Goal: Task Accomplishment & Management: Complete application form

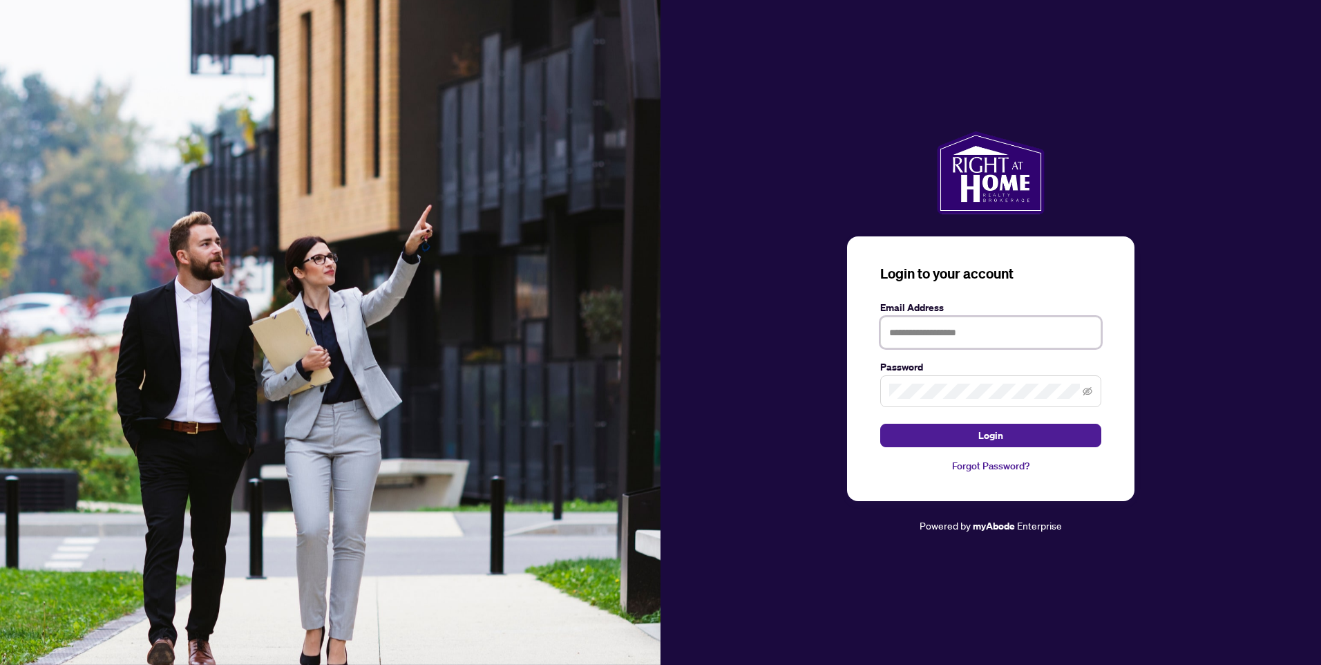
click at [911, 330] on input "text" at bounding box center [990, 332] width 221 height 32
type input "**********"
click at [998, 435] on span "Login" at bounding box center [990, 435] width 25 height 22
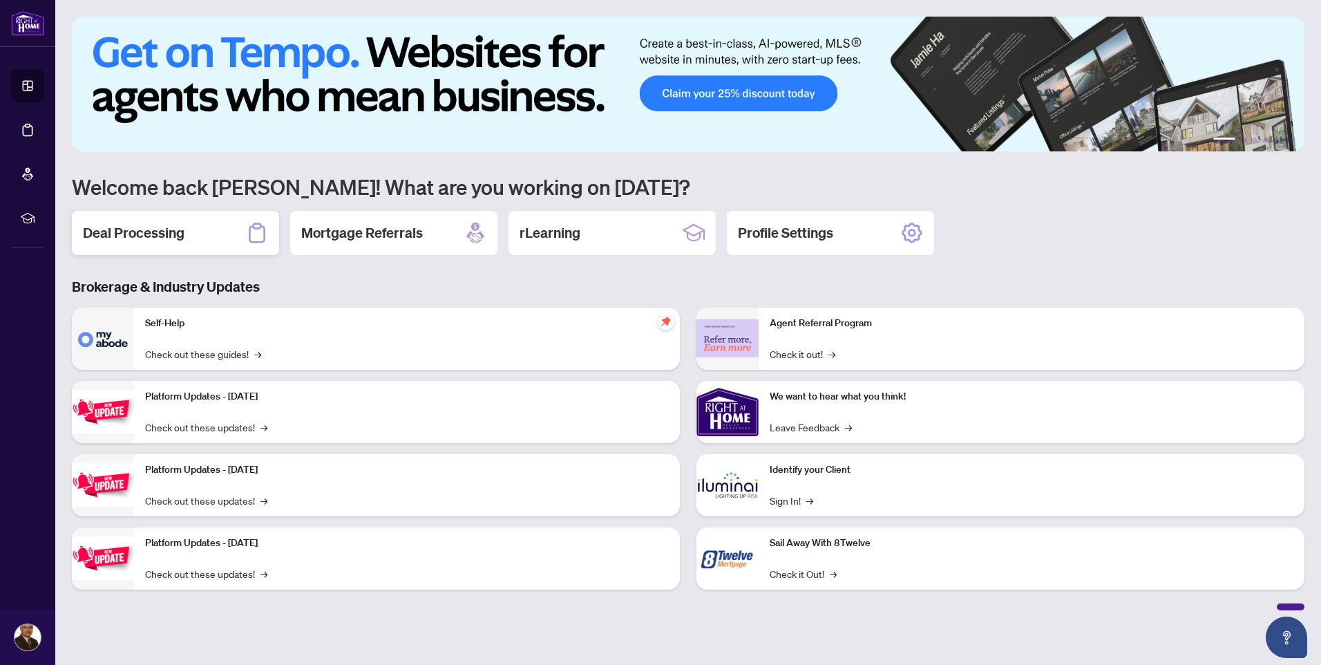
click at [160, 232] on h2 "Deal Processing" at bounding box center [134, 232] width 102 height 19
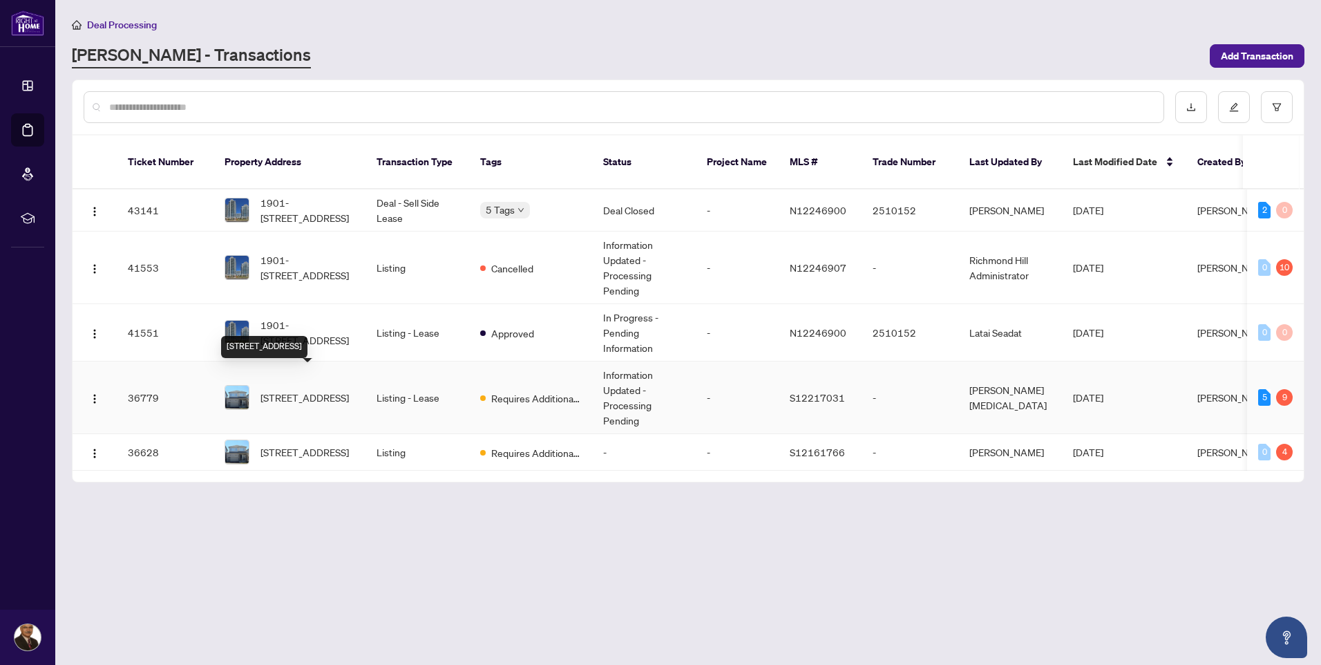
click at [317, 390] on span "[STREET_ADDRESS]" at bounding box center [304, 397] width 88 height 15
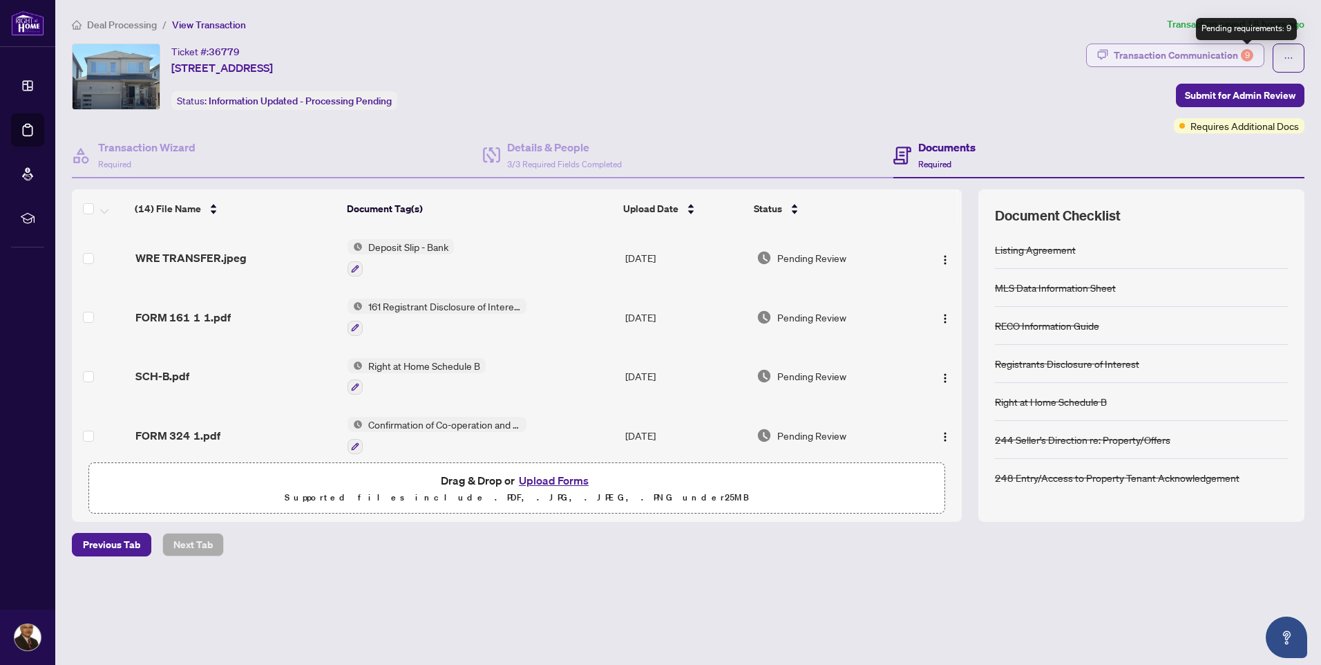
click at [1248, 56] on div "9" at bounding box center [1247, 55] width 12 height 12
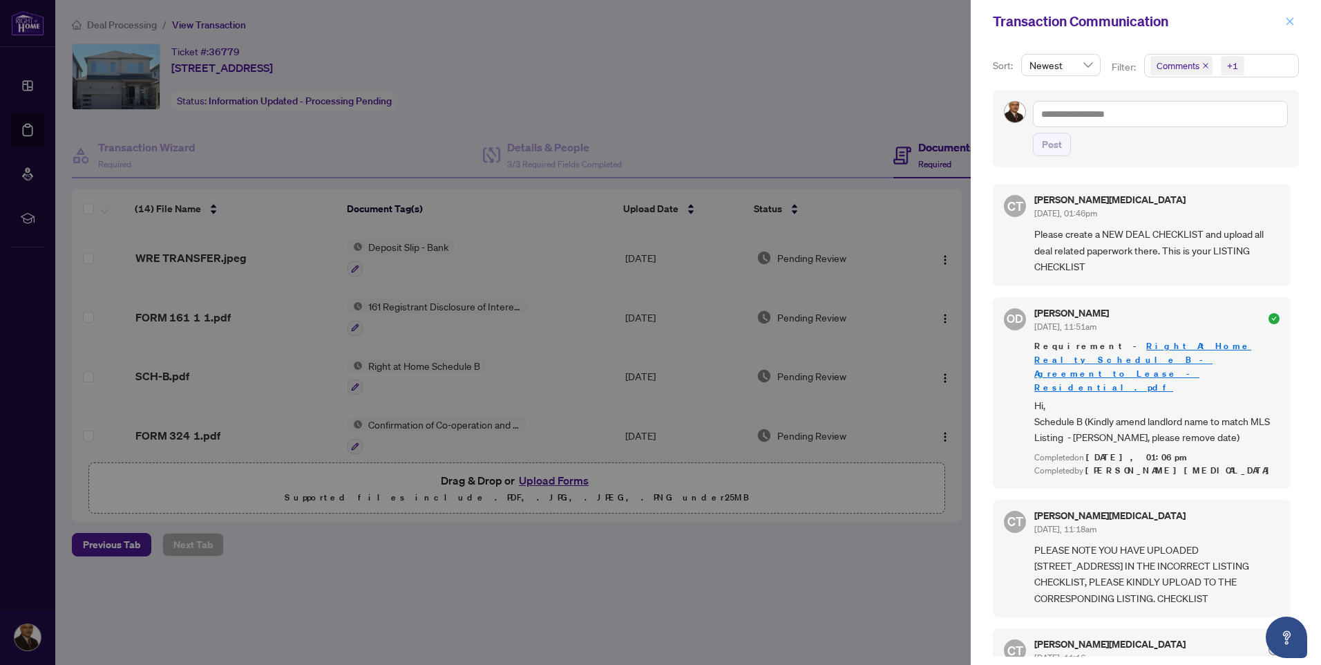
click at [1288, 19] on icon "close" at bounding box center [1290, 22] width 10 height 10
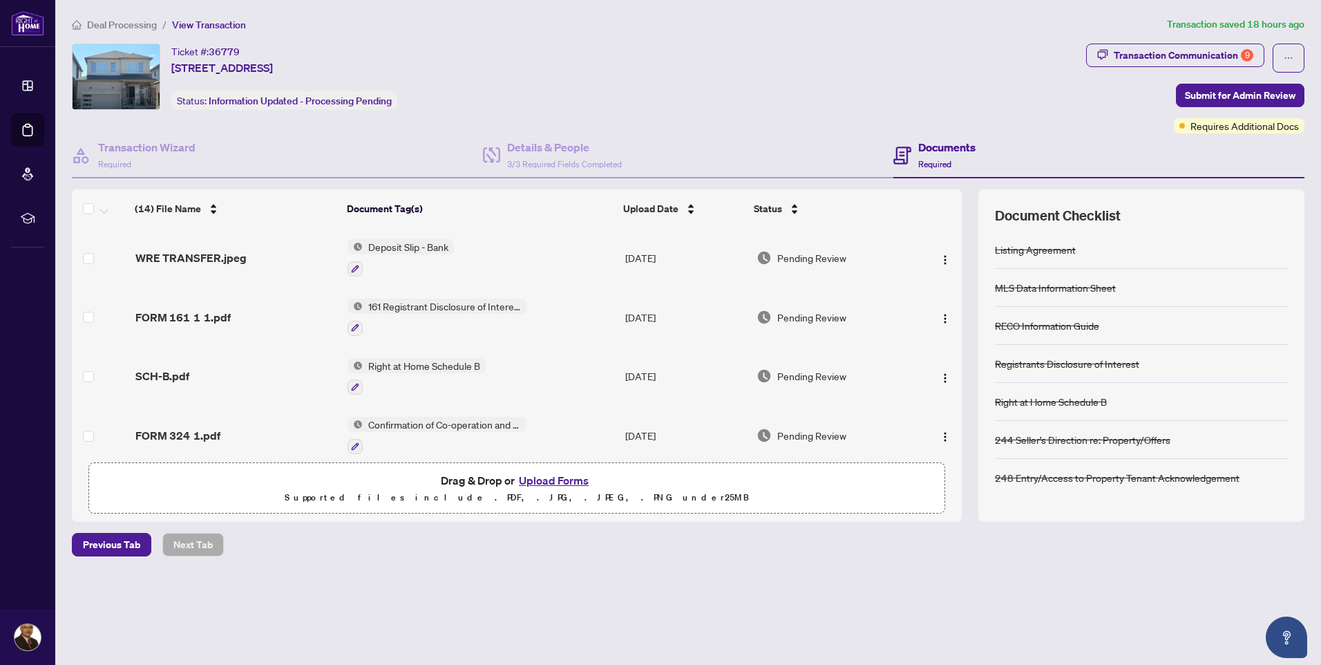
click at [924, 146] on h4 "Documents" at bounding box center [946, 147] width 57 height 17
click at [924, 161] on span "Required" at bounding box center [934, 164] width 33 height 10
click at [1183, 126] on span at bounding box center [1182, 126] width 6 height 6
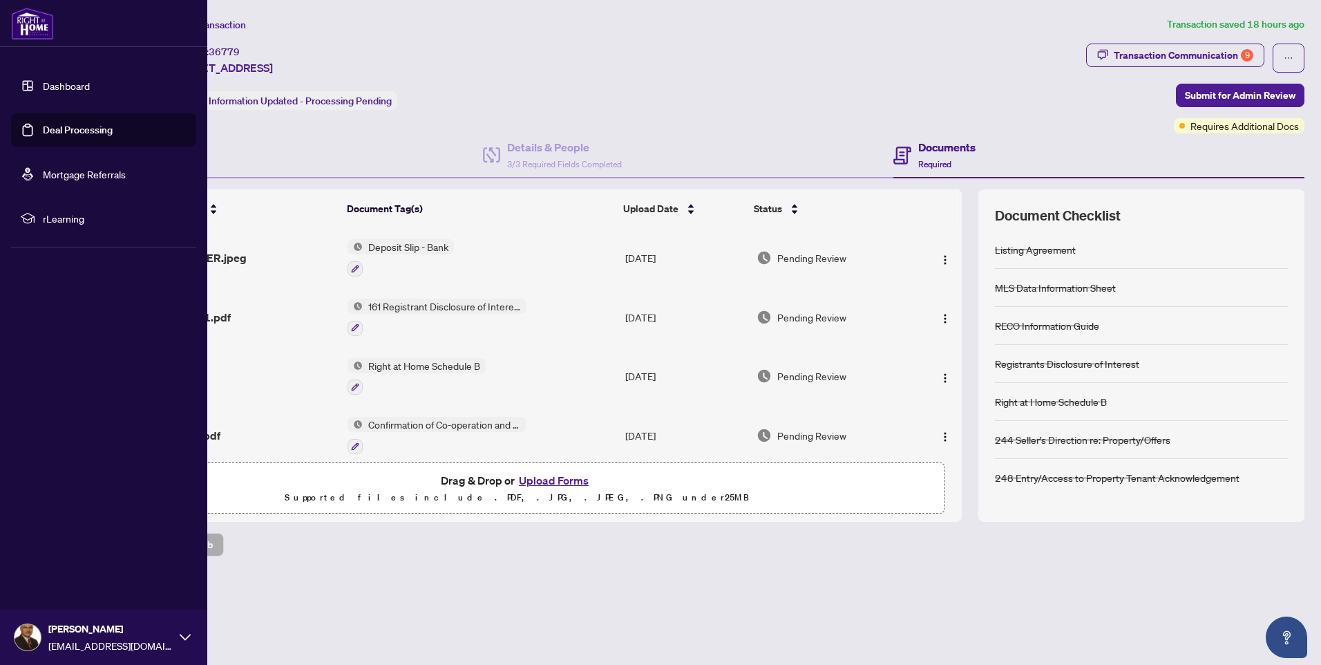
click at [25, 634] on img at bounding box center [28, 637] width 26 height 26
click at [50, 553] on span "Logout" at bounding box center [55, 555] width 31 height 22
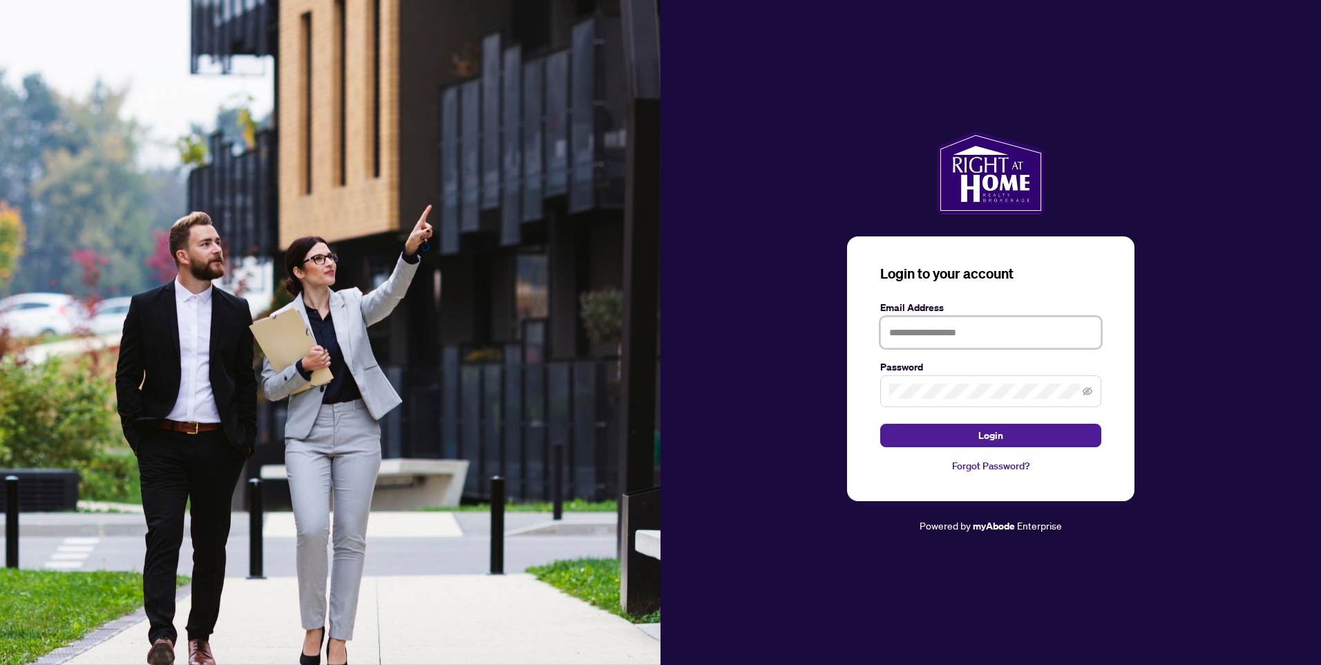
click at [927, 331] on input "text" at bounding box center [990, 332] width 221 height 32
type input "**********"
click at [987, 434] on span "Login" at bounding box center [990, 435] width 25 height 22
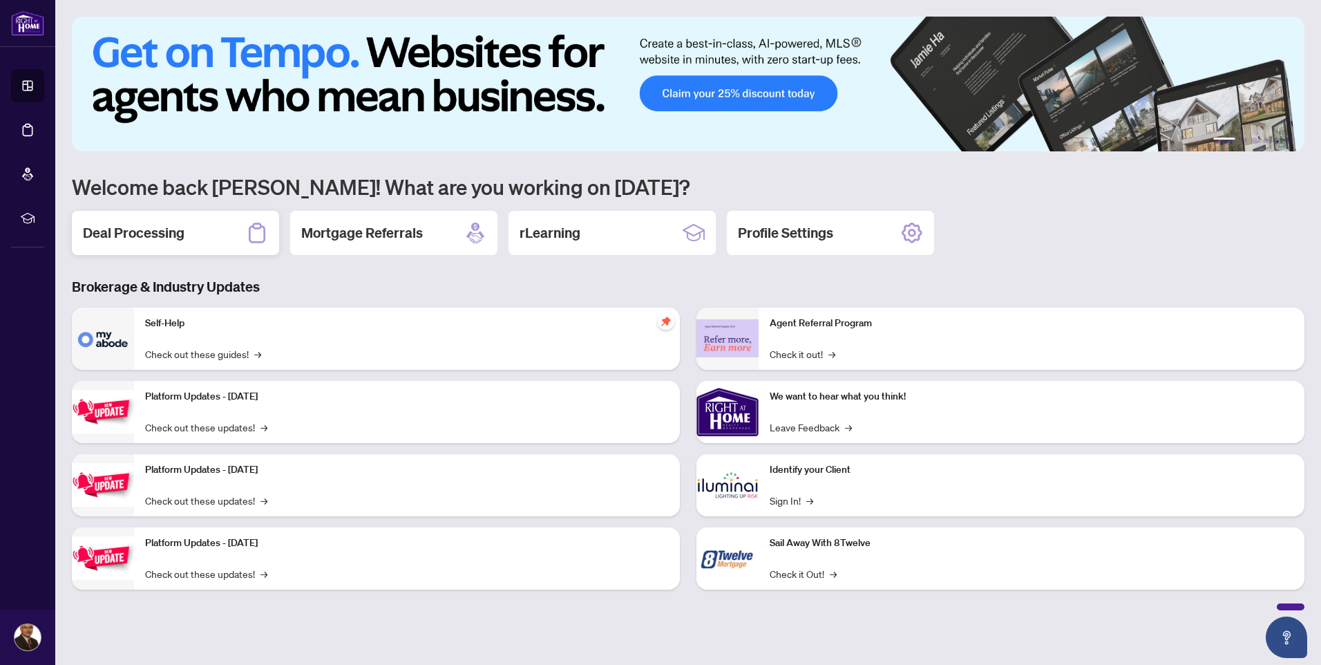
click at [158, 234] on h2 "Deal Processing" at bounding box center [134, 232] width 102 height 19
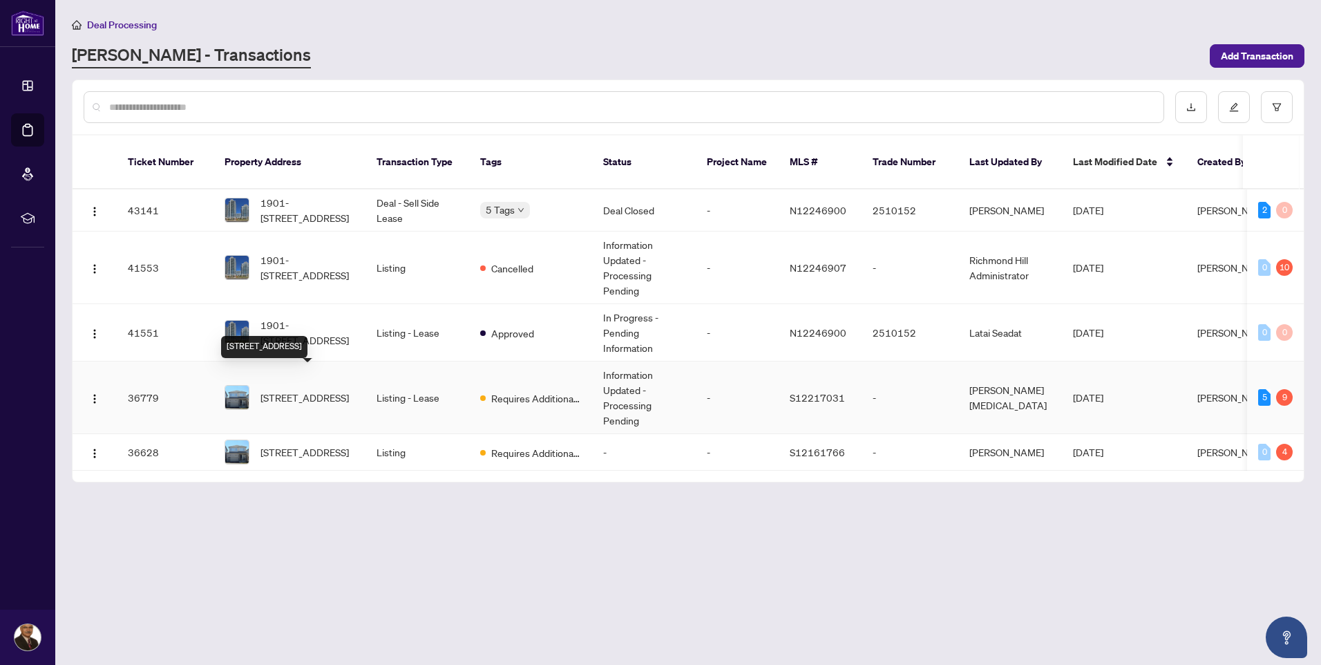
click at [320, 390] on span "[STREET_ADDRESS]" at bounding box center [304, 397] width 88 height 15
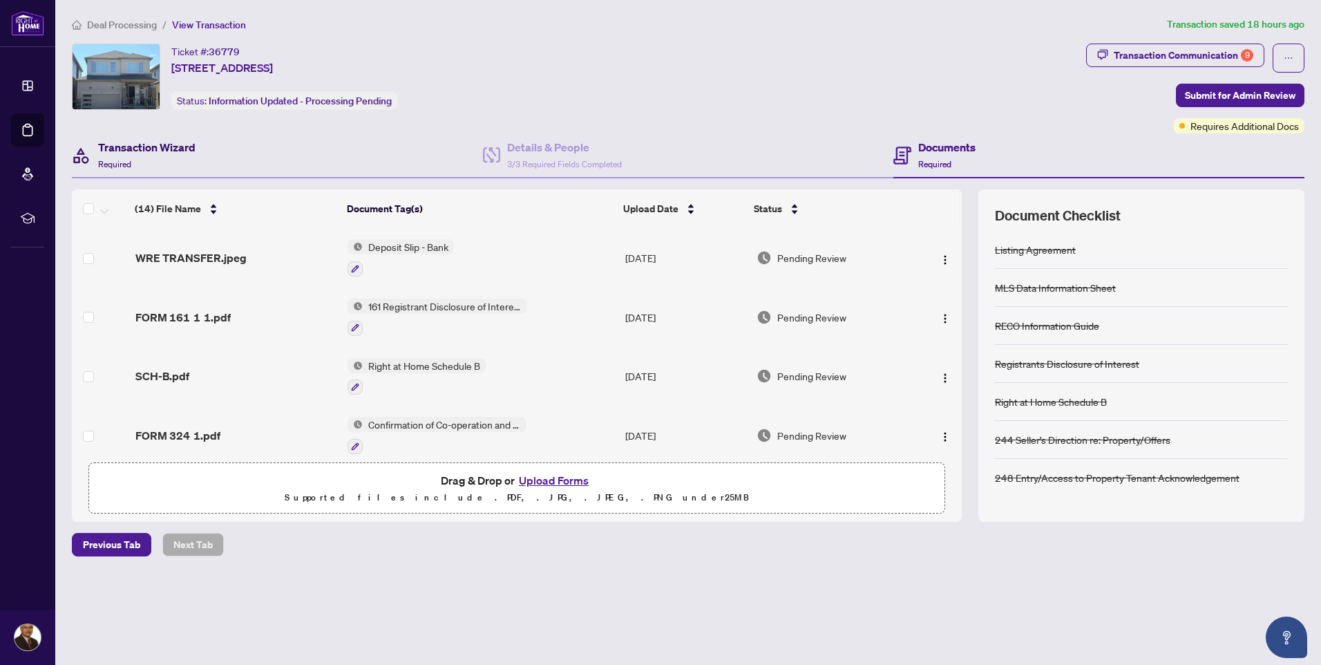
click at [154, 149] on h4 "Transaction Wizard" at bounding box center [146, 147] width 97 height 17
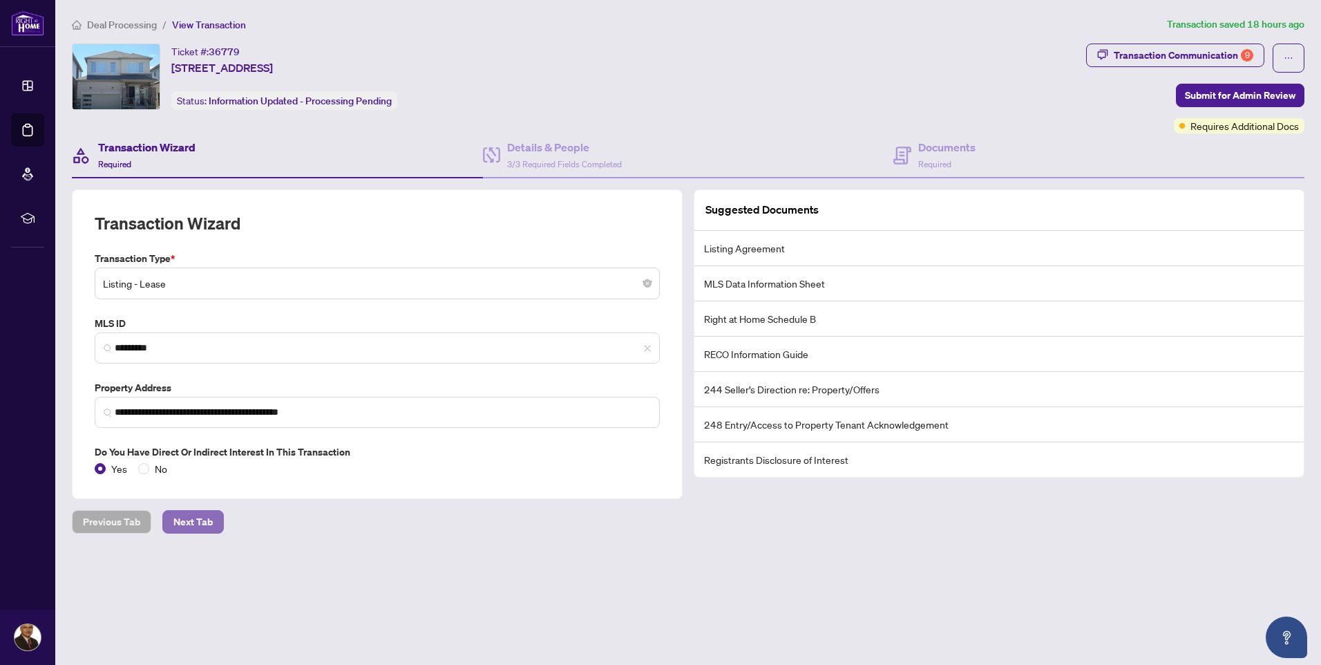
click at [197, 517] on span "Next Tab" at bounding box center [192, 522] width 39 height 22
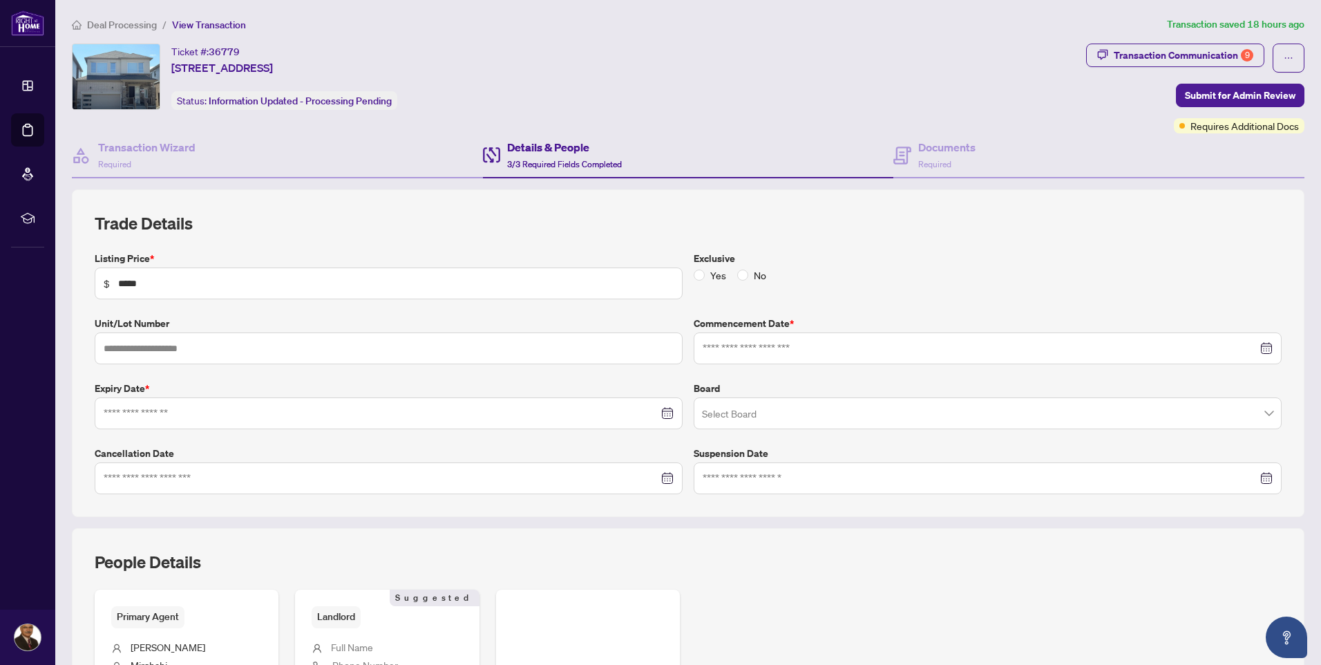
type input "**********"
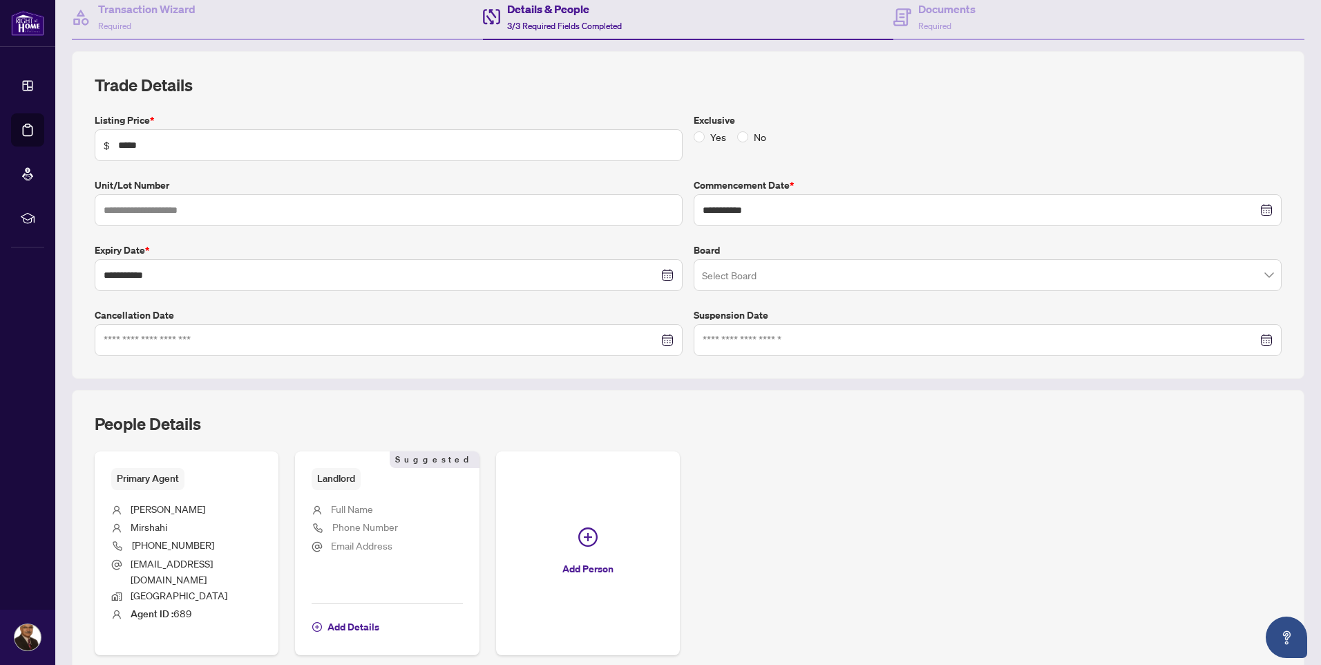
scroll to position [207, 0]
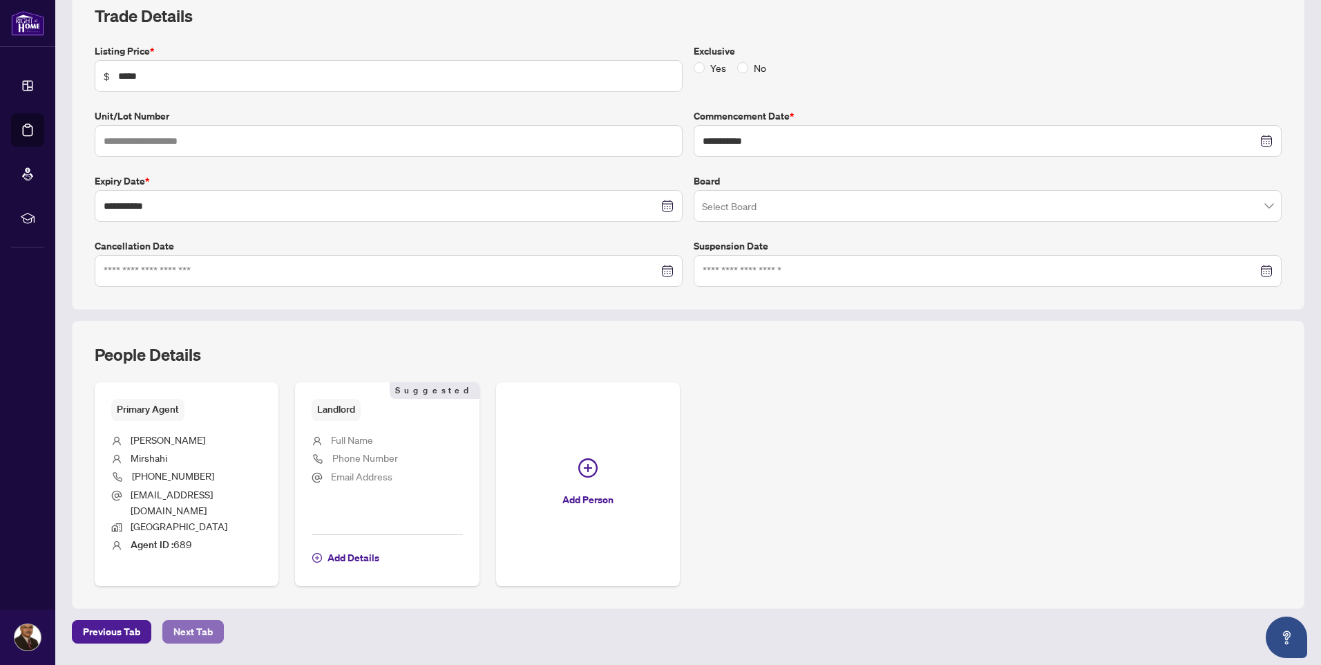
click at [191, 620] on span "Next Tab" at bounding box center [192, 631] width 39 height 22
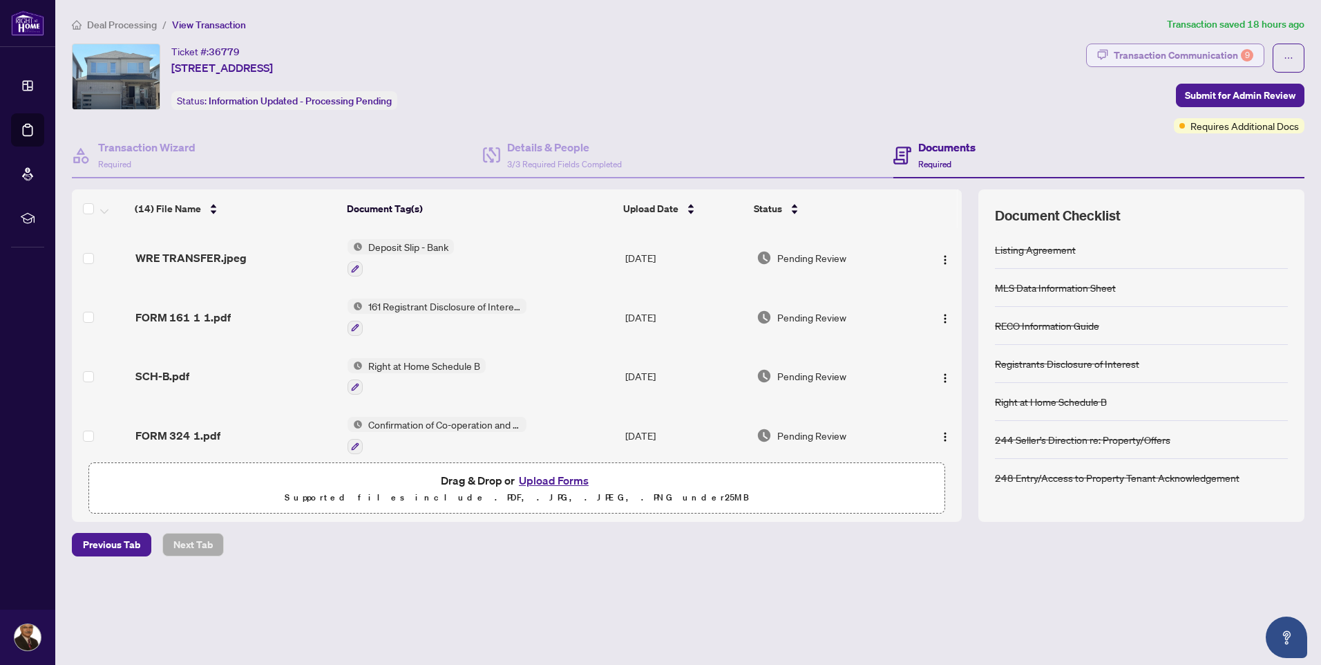
click at [1173, 55] on div "Transaction Communication 9" at bounding box center [1184, 55] width 140 height 22
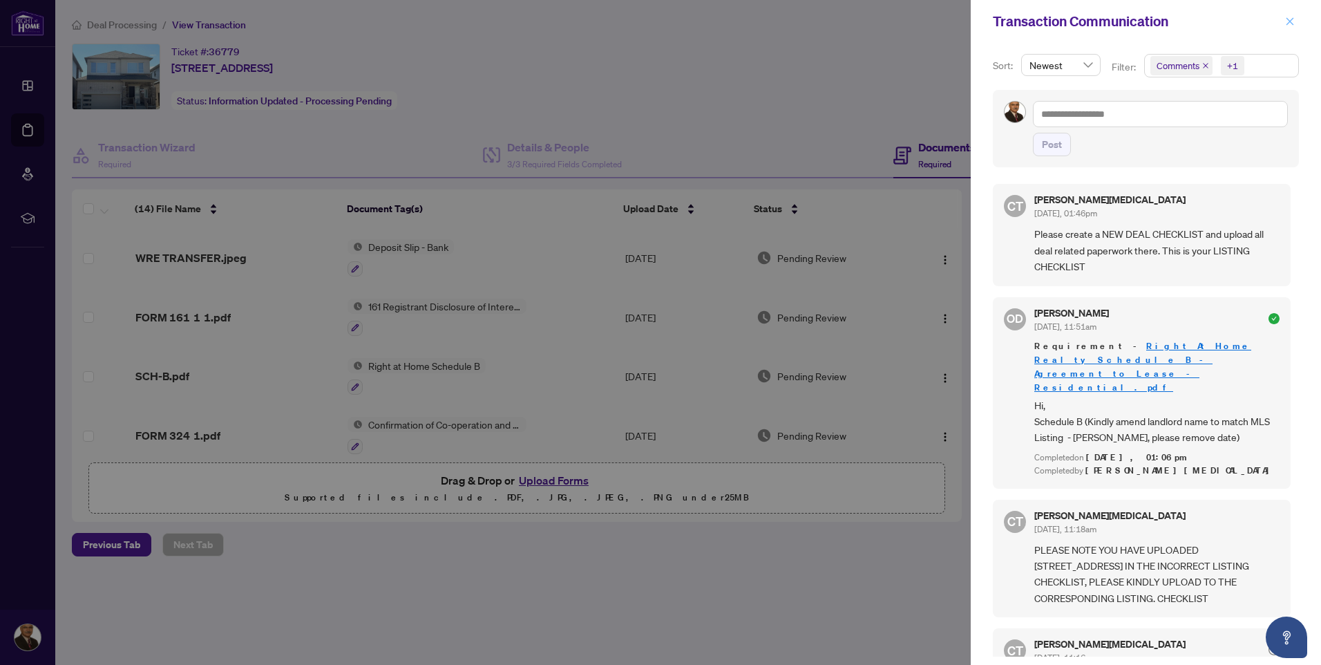
click at [1287, 14] on span "button" at bounding box center [1290, 21] width 10 height 22
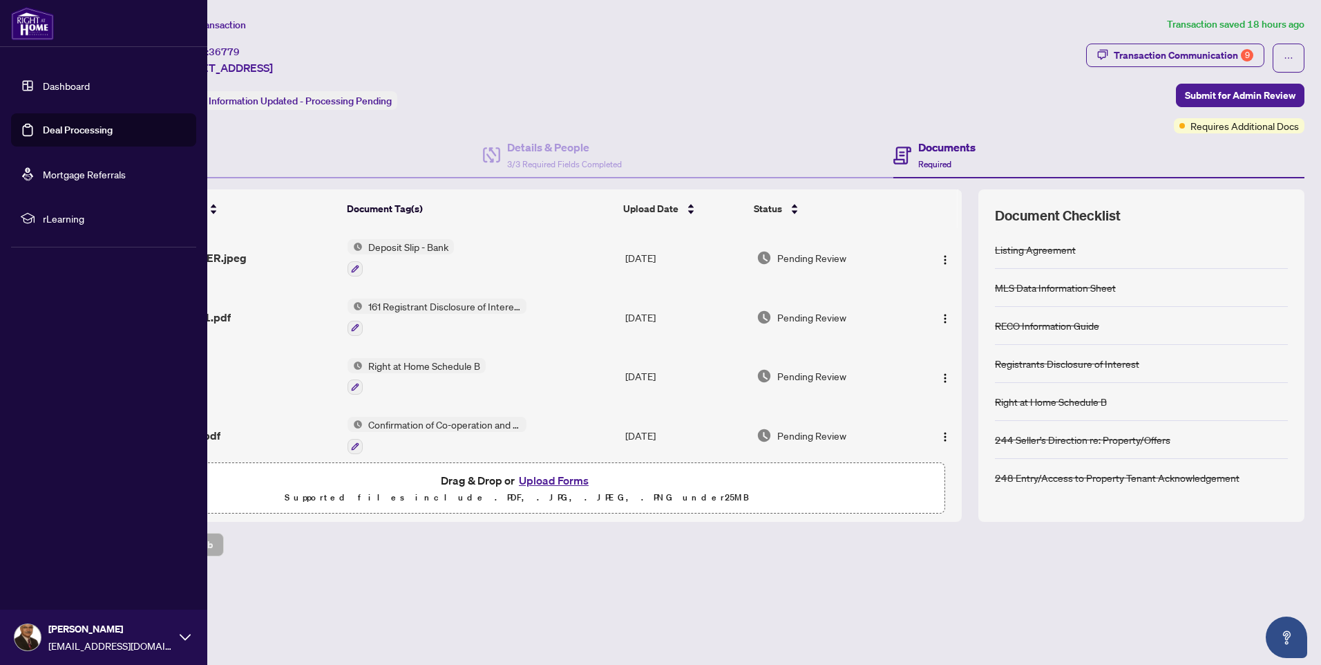
click at [24, 636] on img at bounding box center [28, 637] width 26 height 26
click at [57, 555] on span "Logout" at bounding box center [55, 555] width 31 height 22
